Goal: Task Accomplishment & Management: Manage account settings

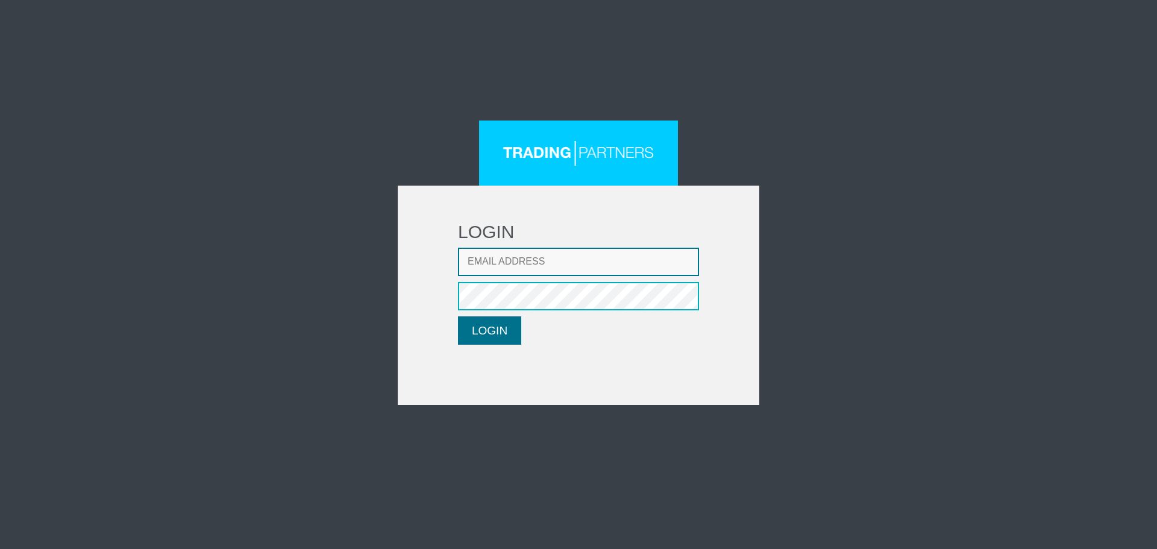
type input "[EMAIL_ADDRESS][DOMAIN_NAME]"
click at [477, 335] on button "LOGIN" at bounding box center [489, 330] width 63 height 28
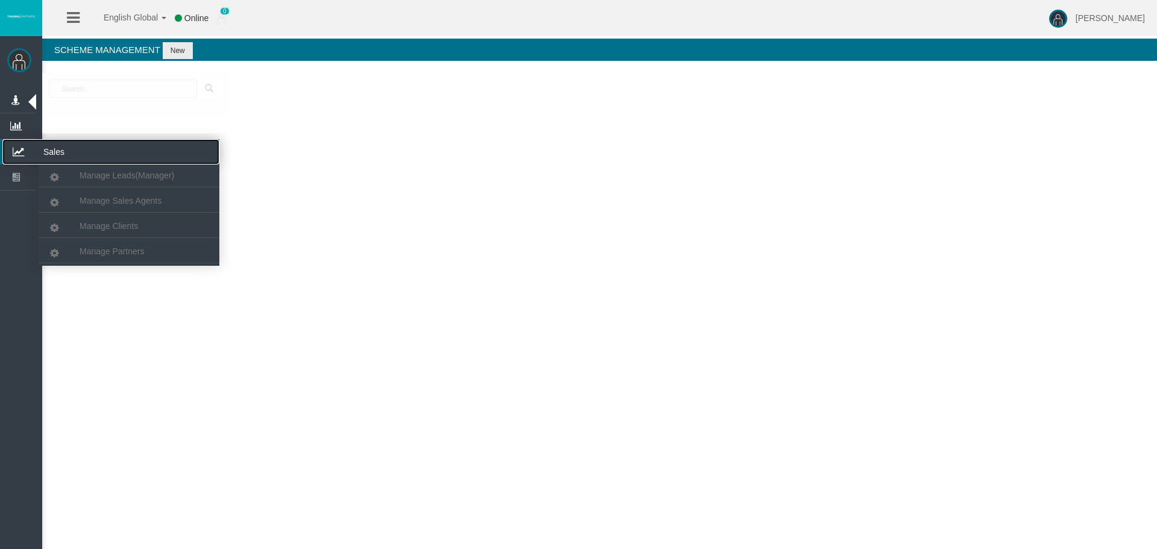
click at [30, 152] on icon at bounding box center [18, 151] width 32 height 25
click at [125, 256] on link "Manage Partners" at bounding box center [129, 251] width 181 height 22
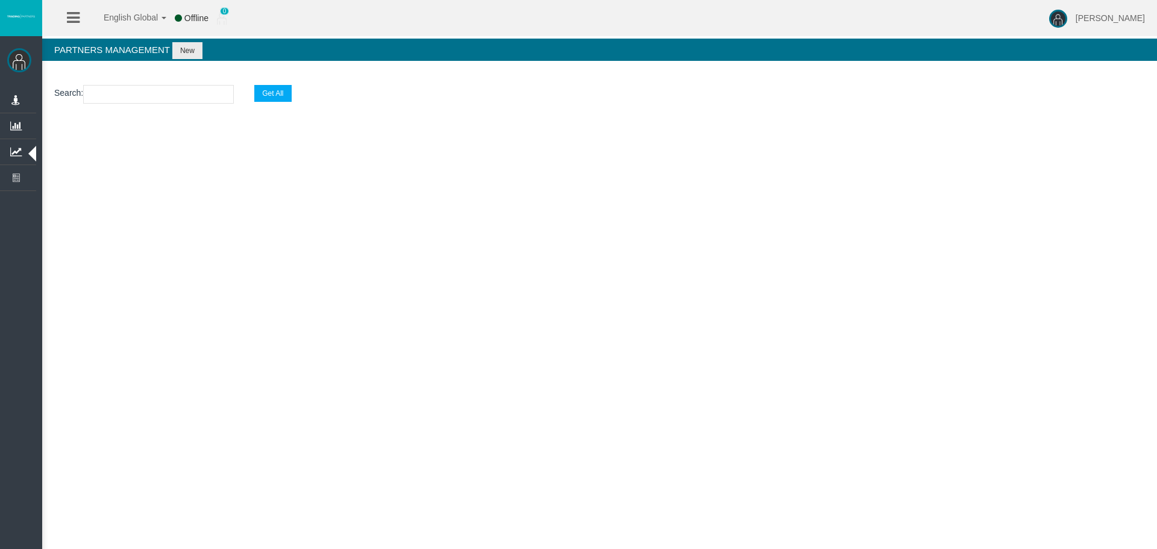
click at [141, 101] on input "text" at bounding box center [158, 94] width 151 height 19
click at [137, 99] on input "text" at bounding box center [158, 94] width 151 height 19
paste input "IBh7nvm"
type input "IBh7nvm"
select select "25"
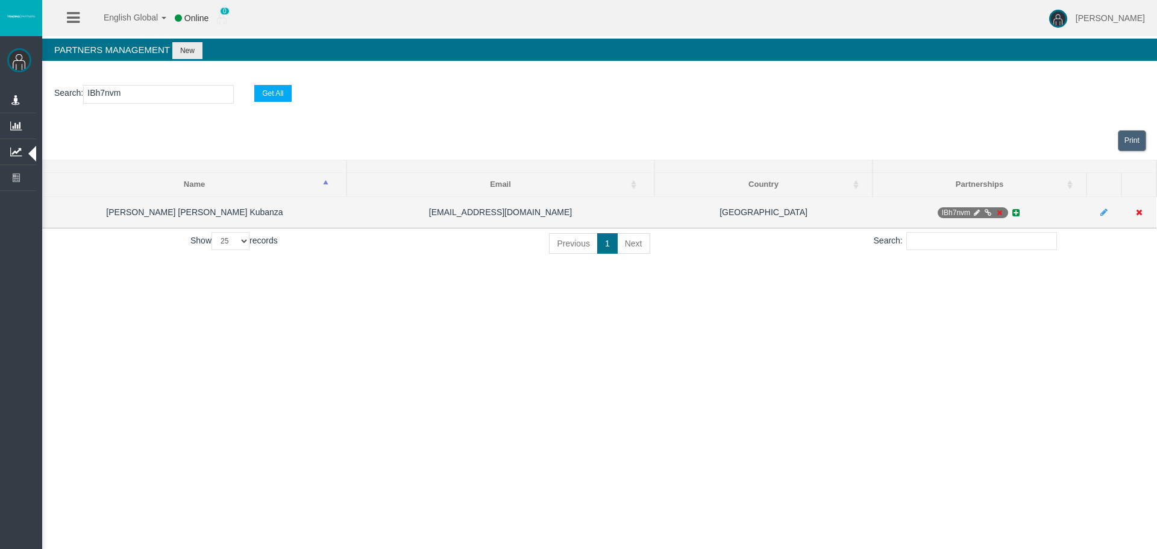
type input "IBh7nvm"
click at [999, 211] on icon at bounding box center [999, 212] width 9 height 7
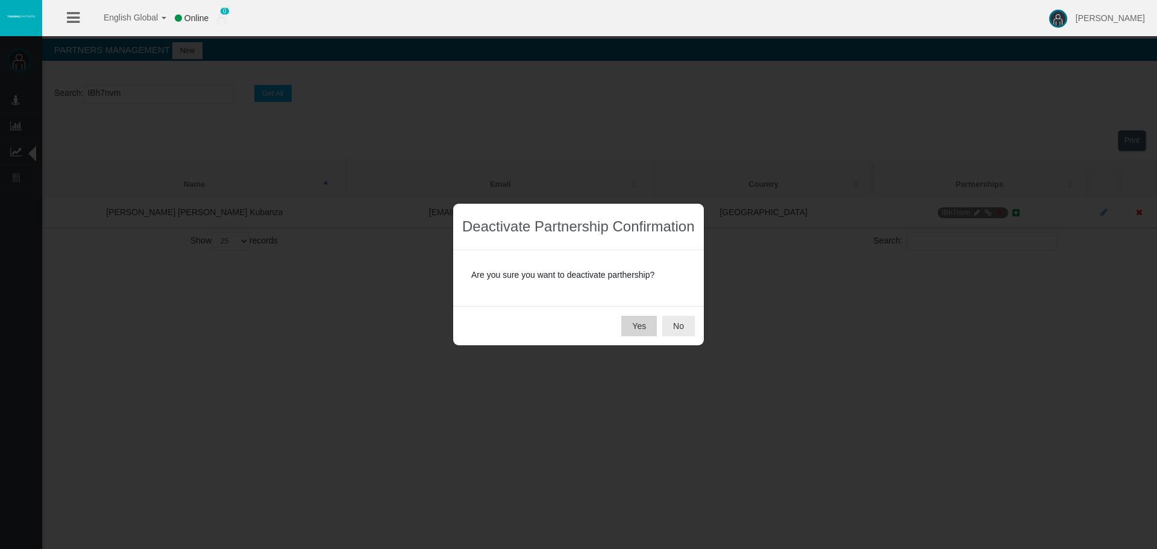
click at [642, 325] on button "Yes" at bounding box center [639, 326] width 36 height 20
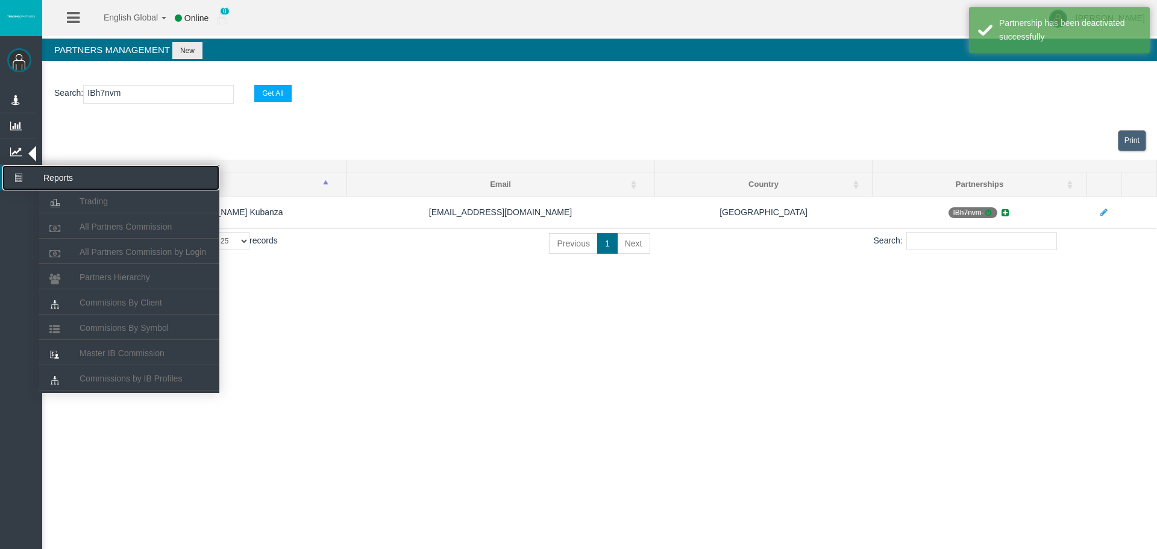
click at [10, 186] on icon at bounding box center [18, 177] width 32 height 25
click at [122, 281] on span "Partners Hierarchy" at bounding box center [115, 277] width 70 height 10
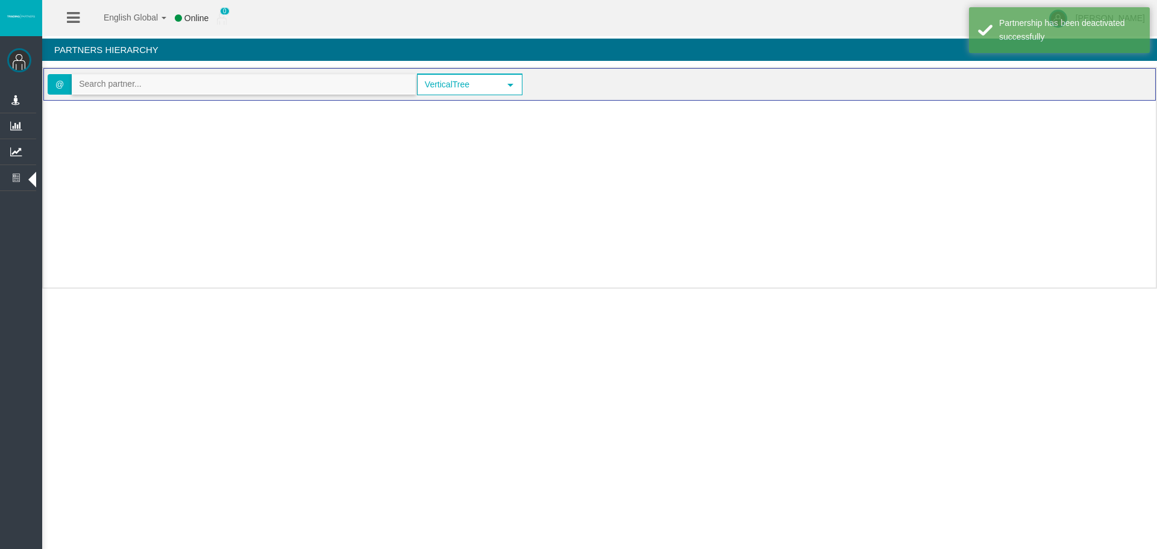
click at [139, 84] on input "text" at bounding box center [243, 84] width 343 height 19
paste input "IBh7nvm"
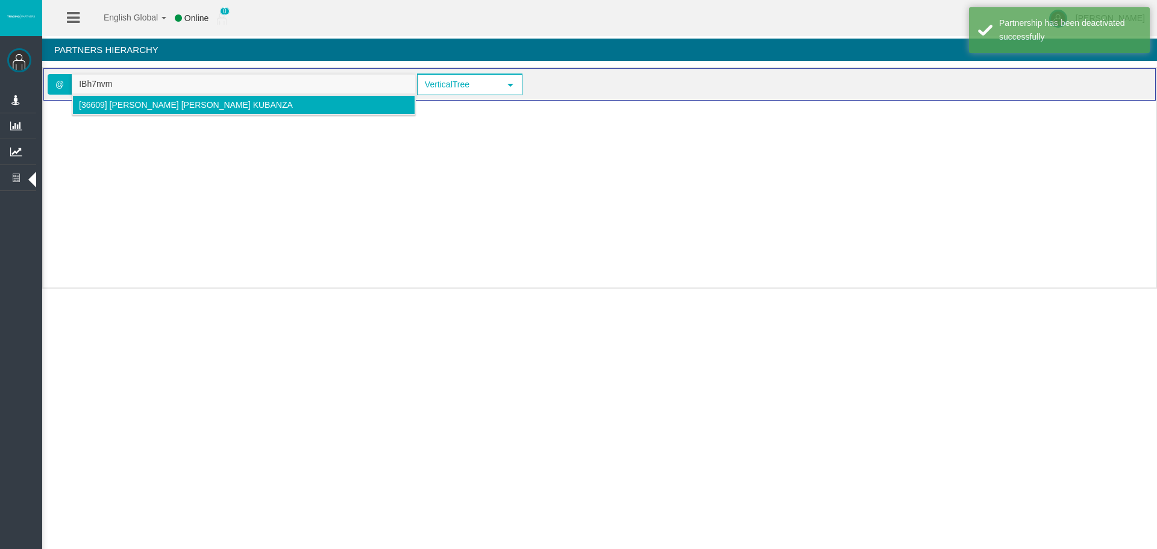
click at [122, 110] on li "[36609] Mylene Larisa Kubanza" at bounding box center [243, 104] width 343 height 19
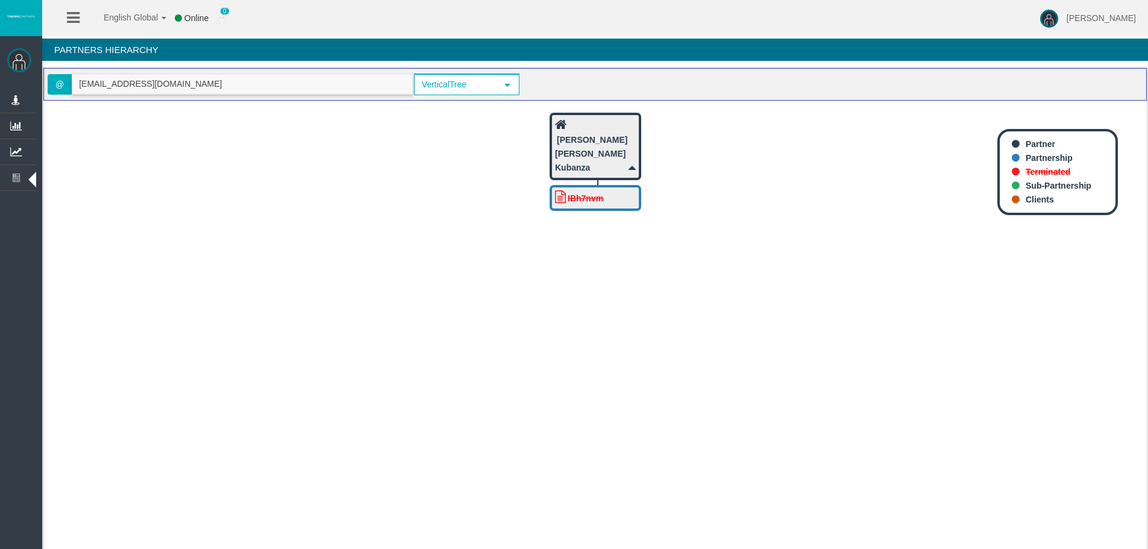
drag, startPoint x: 173, startPoint y: 85, endPoint x: 59, endPoint y: 88, distance: 113.9
click at [59, 88] on span "@ larisakay01@gmail.com" at bounding box center [230, 84] width 365 height 20
paste input "IBdhipd"
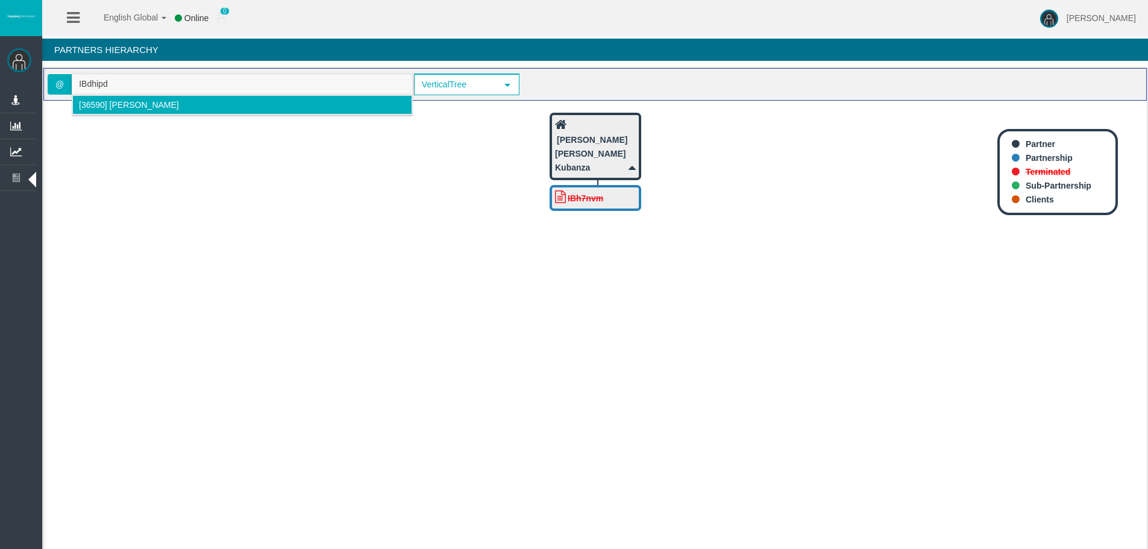
click at [104, 101] on span "[36590] Endrit Shabani" at bounding box center [129, 105] width 100 height 10
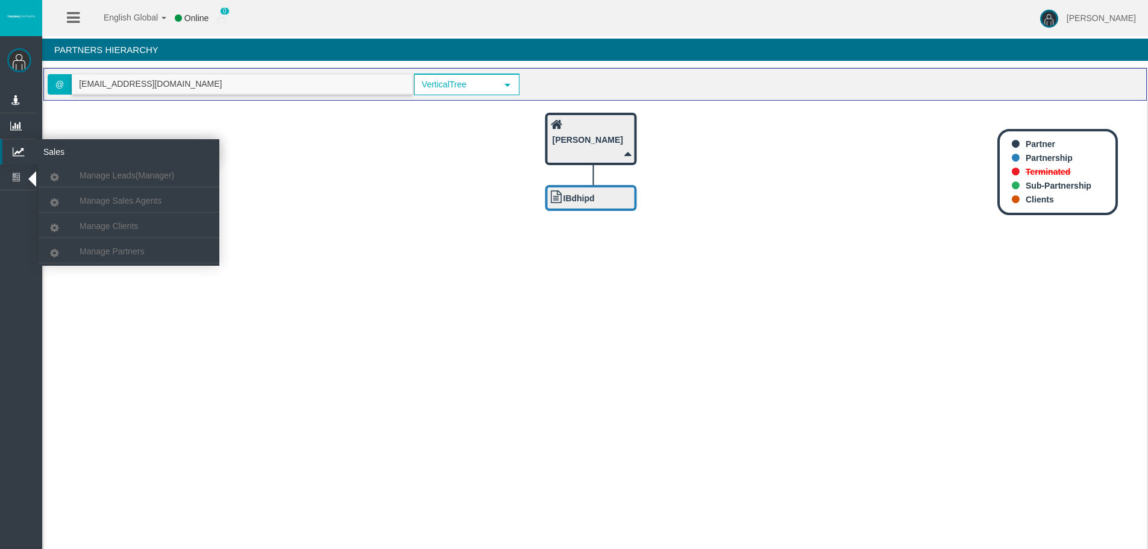
type input "shabaniendrit887@gmail.com"
click at [14, 148] on icon at bounding box center [18, 151] width 32 height 25
click at [117, 255] on span "Manage Partners" at bounding box center [112, 251] width 64 height 10
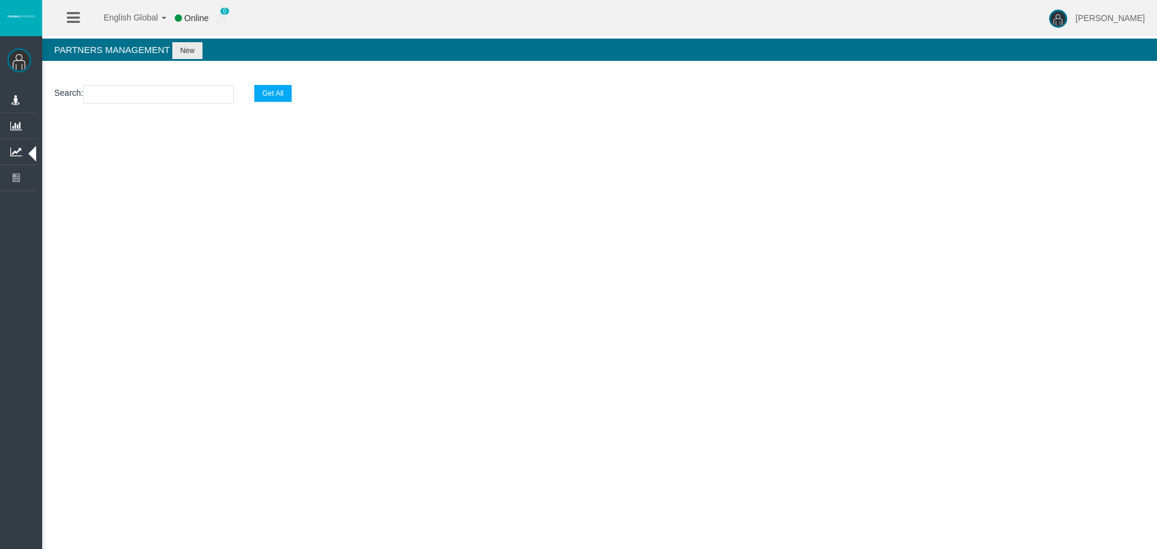
click at [106, 93] on input "text" at bounding box center [158, 94] width 151 height 19
paste input "IBdhipd"
type input "IBdhipd"
select select "25"
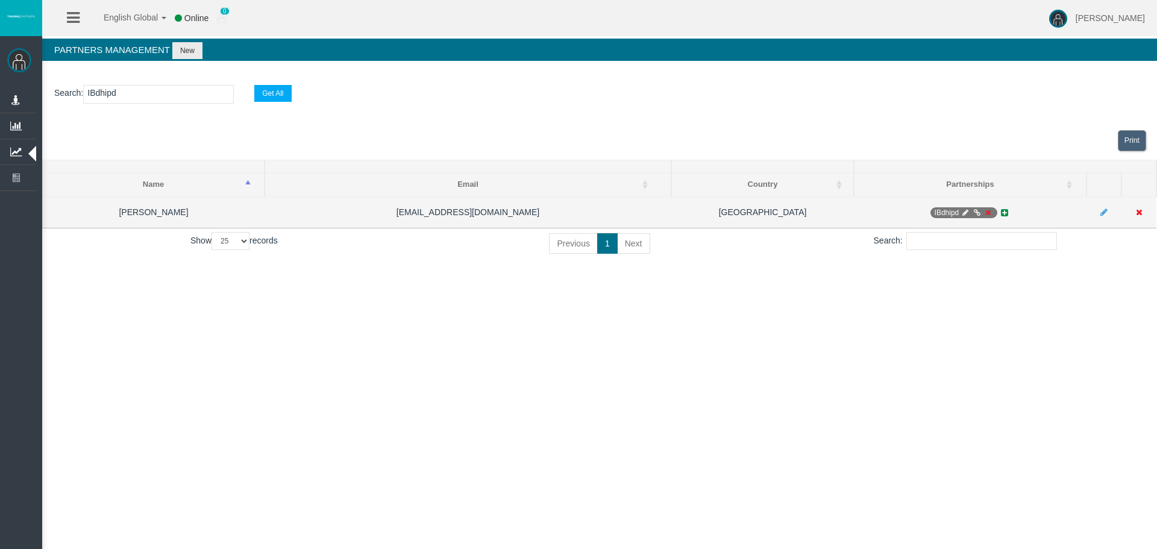
type input "IBdhipd"
click at [987, 214] on icon at bounding box center [987, 212] width 9 height 7
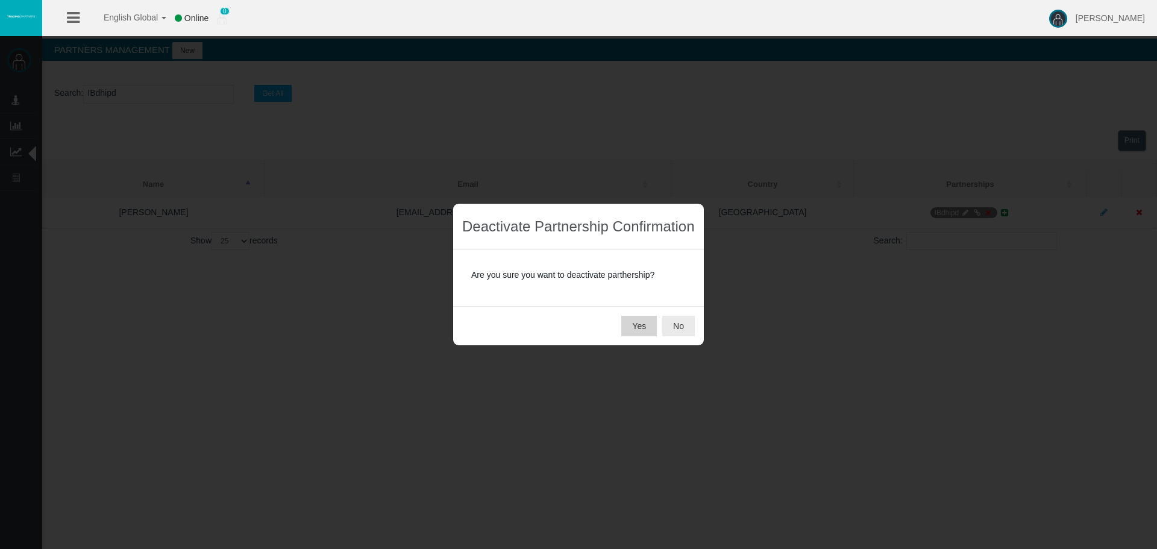
click at [637, 326] on button "Yes" at bounding box center [639, 326] width 36 height 20
